Goal: Information Seeking & Learning: Learn about a topic

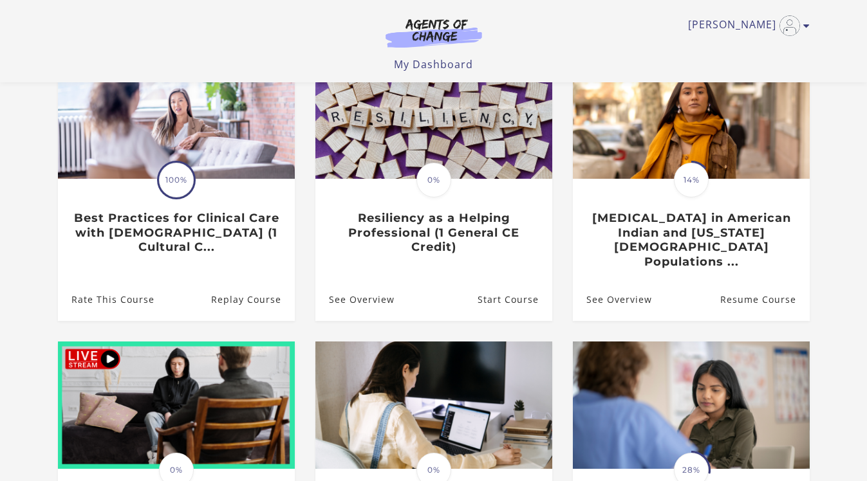
scroll to position [147, 0]
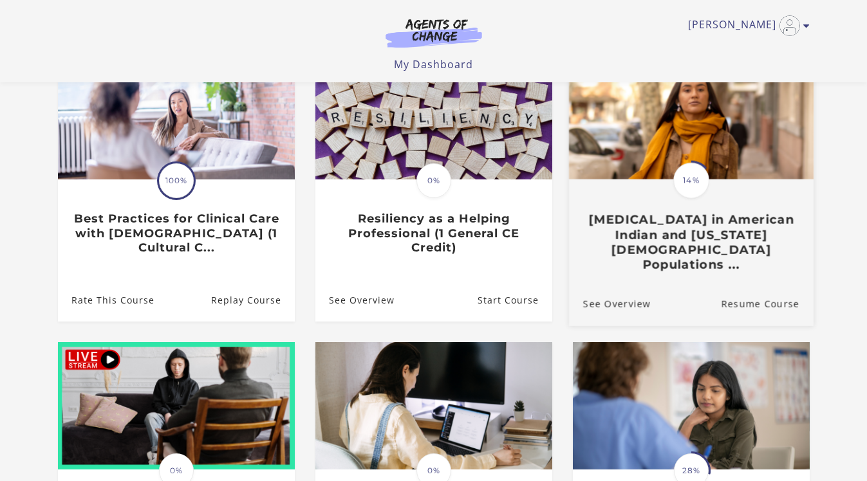
click at [719, 146] on img at bounding box center [690, 114] width 245 height 132
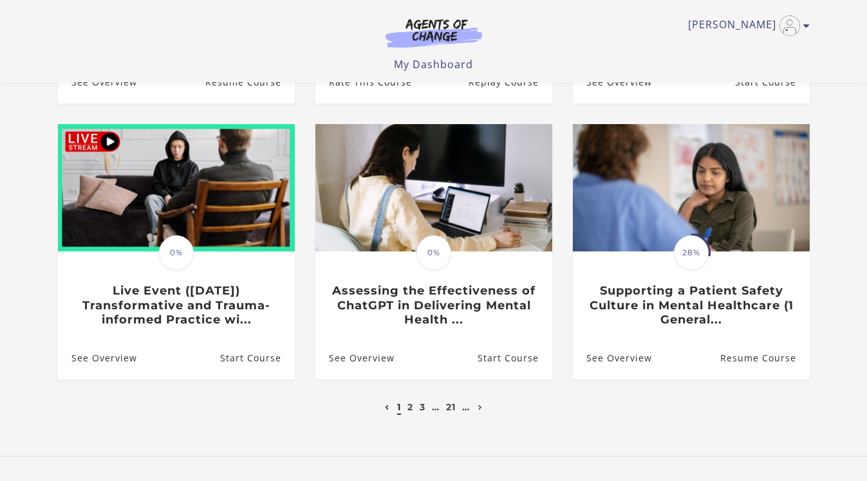
scroll to position [371, 0]
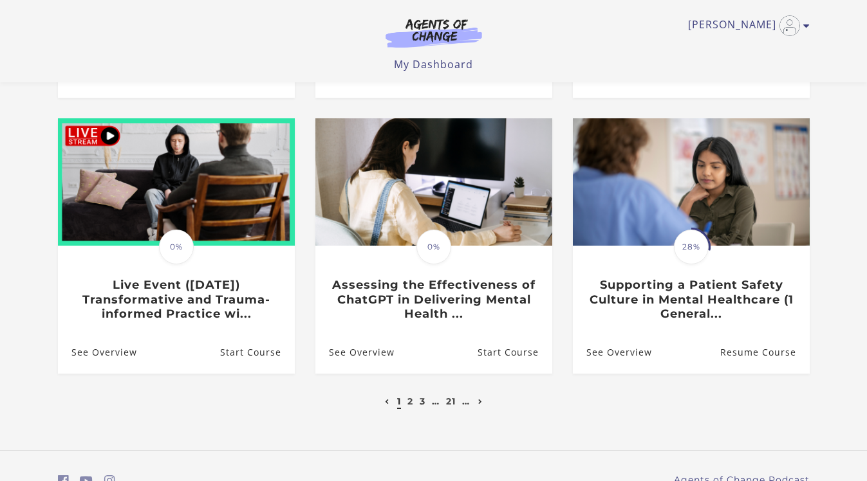
click at [479, 400] on icon "Next page" at bounding box center [480, 402] width 5 height 5
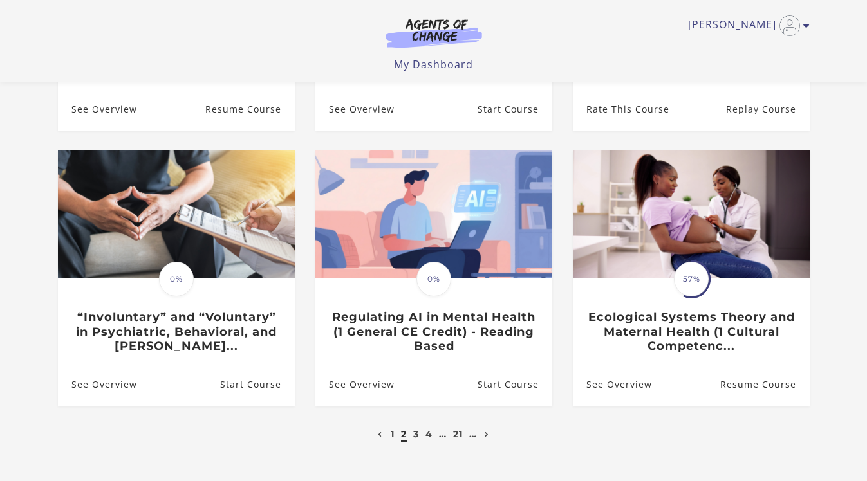
scroll to position [337, 0]
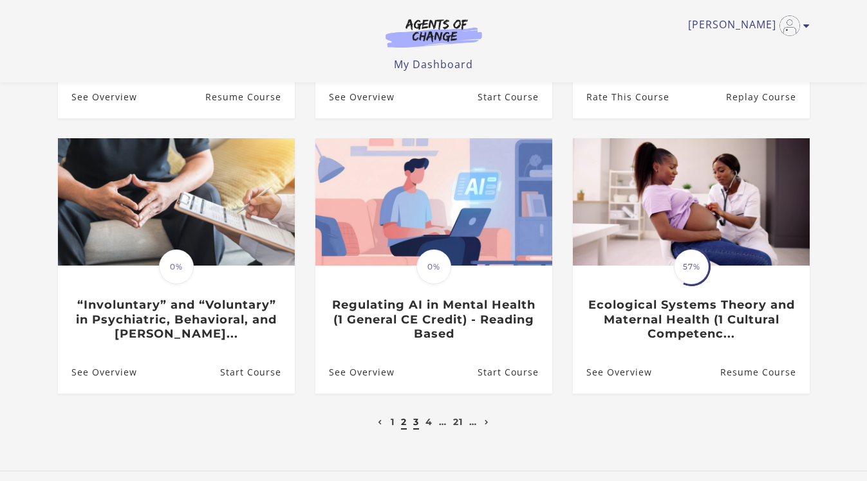
click at [415, 426] on link "3" at bounding box center [416, 422] width 6 height 12
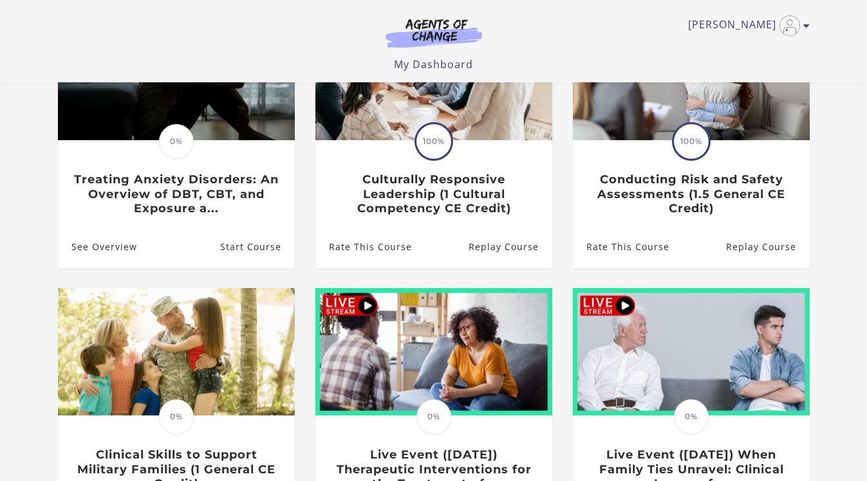
scroll to position [183, 0]
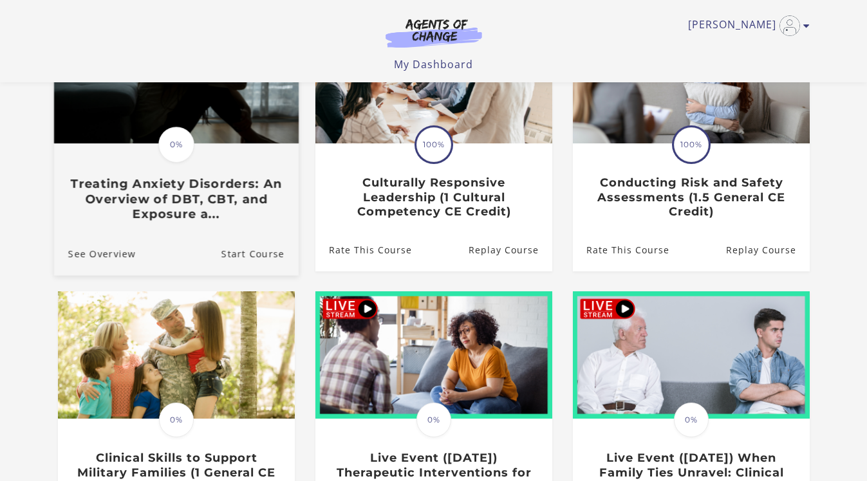
click at [168, 200] on h3 "Treating Anxiety Disorders: An Overview of DBT, CBT, and Exposure a..." at bounding box center [176, 198] width 216 height 45
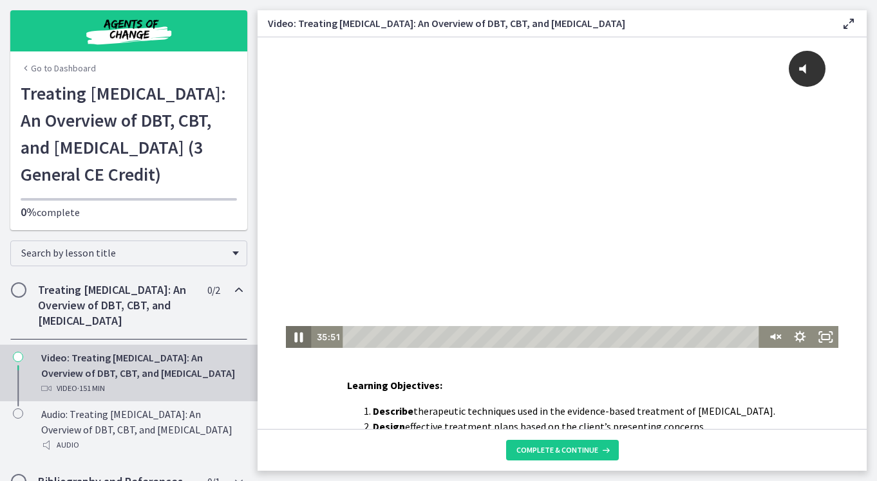
click at [295, 338] on icon "Pause" at bounding box center [299, 338] width 8 height 10
click at [293, 332] on icon "Play Video" at bounding box center [299, 337] width 31 height 26
click at [778, 337] on icon "Unmute" at bounding box center [780, 337] width 4 height 4
click at [771, 297] on div "Volume" at bounding box center [774, 291] width 26 height 71
click at [770, 284] on div "Volume" at bounding box center [774, 291] width 26 height 71
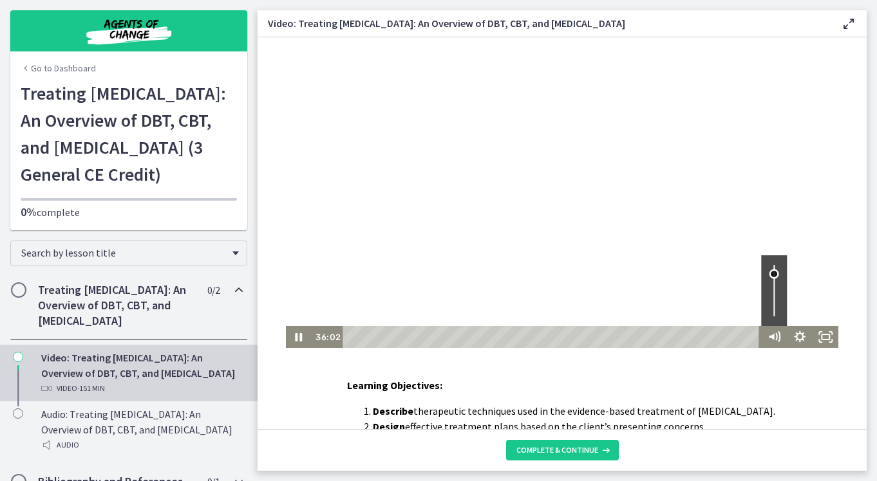
click at [770, 274] on div "Volume" at bounding box center [774, 291] width 26 height 71
